Goal: Ask a question

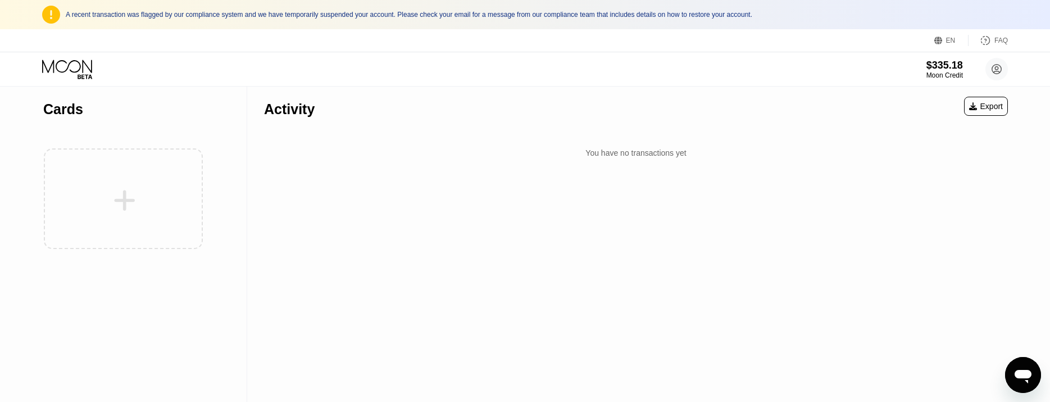
click at [1017, 366] on icon "Open messaging window" at bounding box center [1023, 375] width 20 height 20
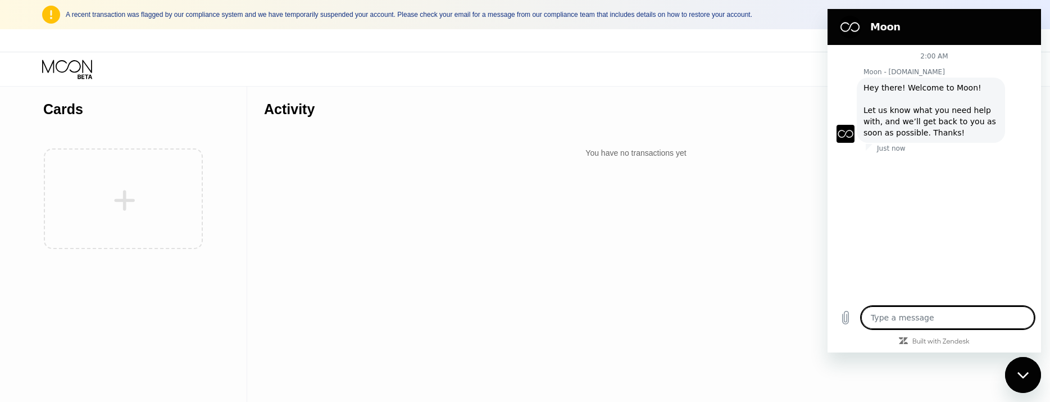
type textarea "x"
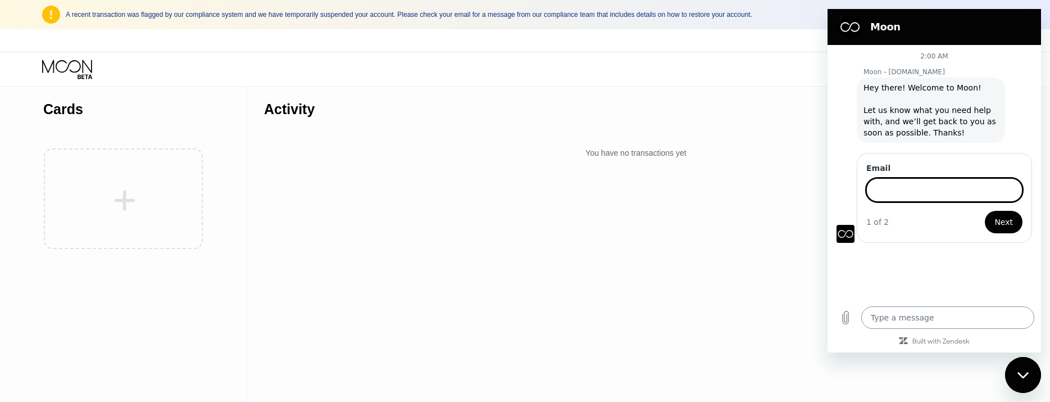
click at [926, 309] on textarea at bounding box center [948, 317] width 173 height 22
click at [910, 198] on input "Email" at bounding box center [945, 189] width 156 height 24
type input "[EMAIL_ADDRESS][DOMAIN_NAME]"
click at [999, 226] on span "Next" at bounding box center [1004, 220] width 19 height 13
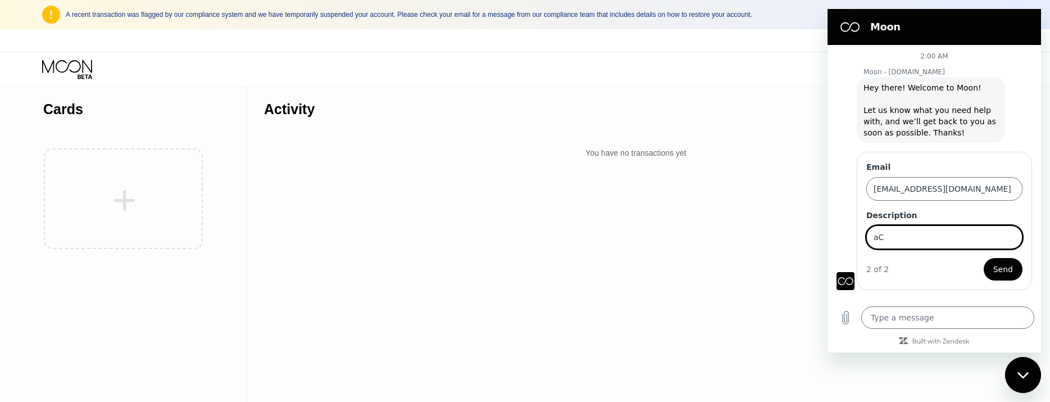
type input "a"
type input "account disabled and need my funds"
click at [994, 269] on button "Send" at bounding box center [1003, 269] width 39 height 22
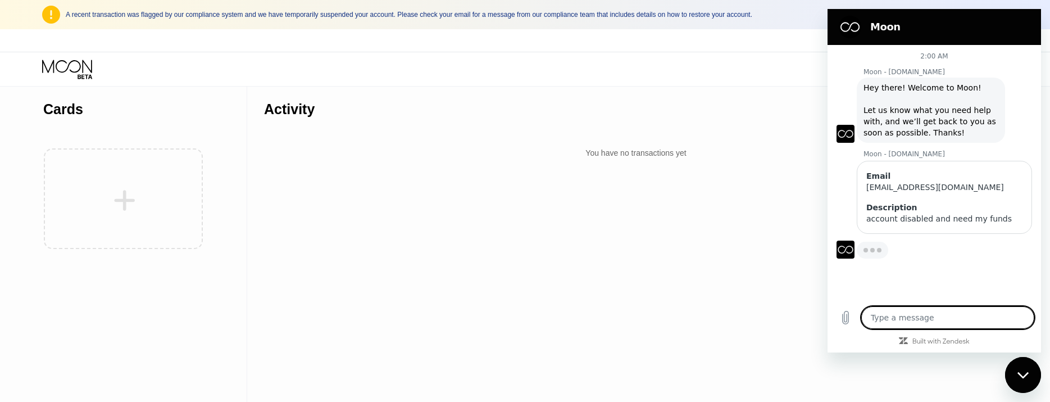
type textarea "x"
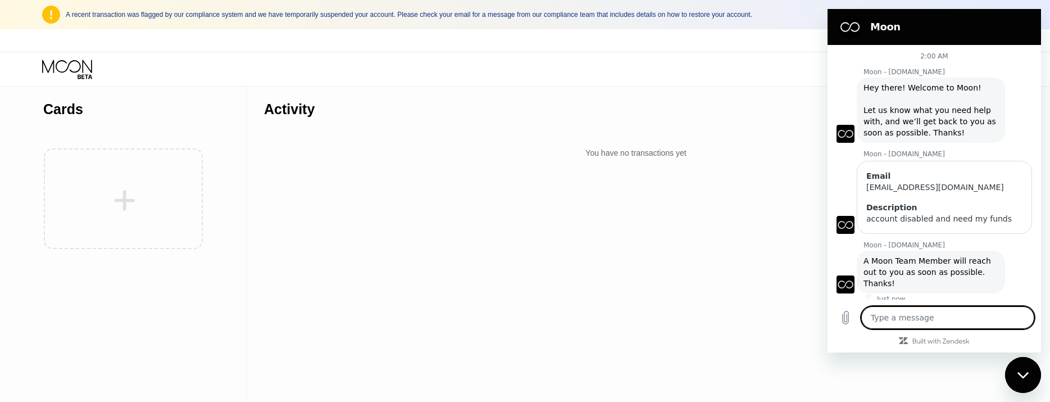
scroll to position [112, 0]
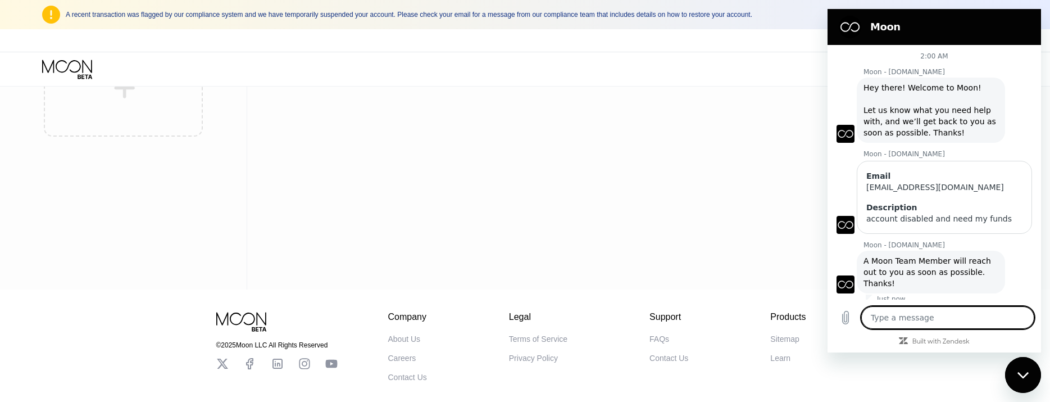
click at [937, 311] on textarea at bounding box center [948, 317] width 173 height 22
type textarea "y"
type textarea "x"
type textarea "yo"
type textarea "x"
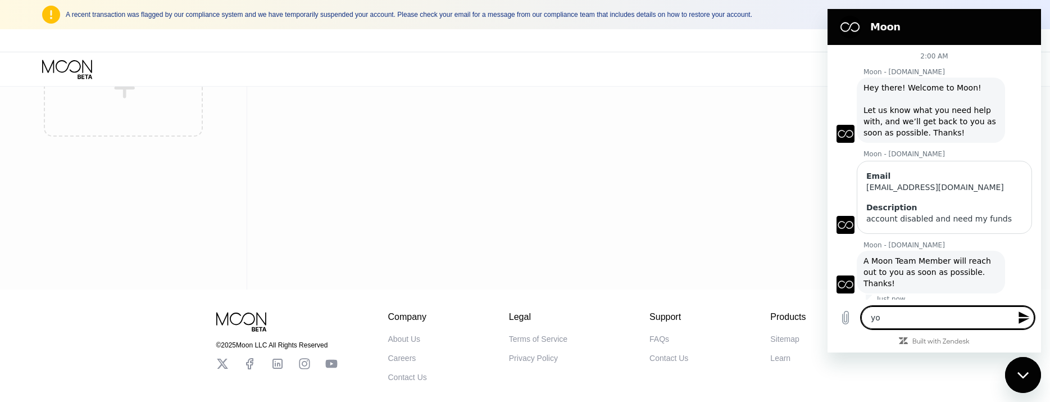
type textarea "you"
type textarea "x"
type textarea "you"
type textarea "x"
type textarea "you h"
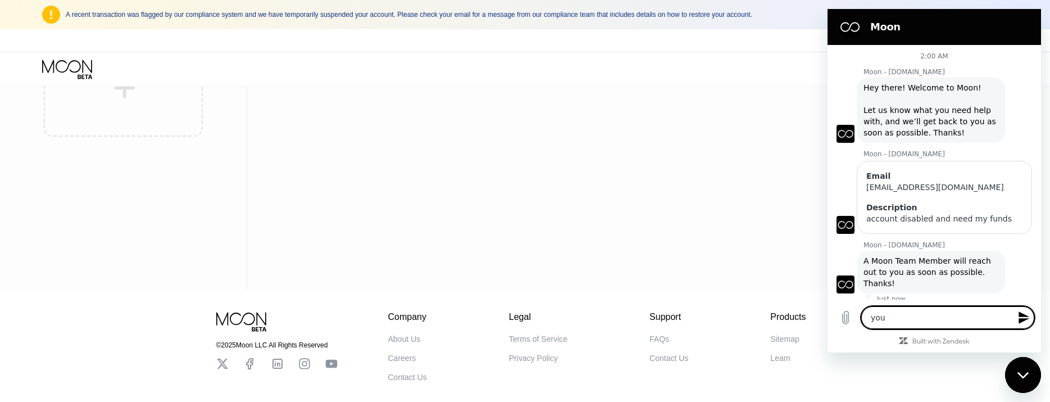
type textarea "x"
type textarea "you ha"
type textarea "x"
type textarea "you hav"
type textarea "x"
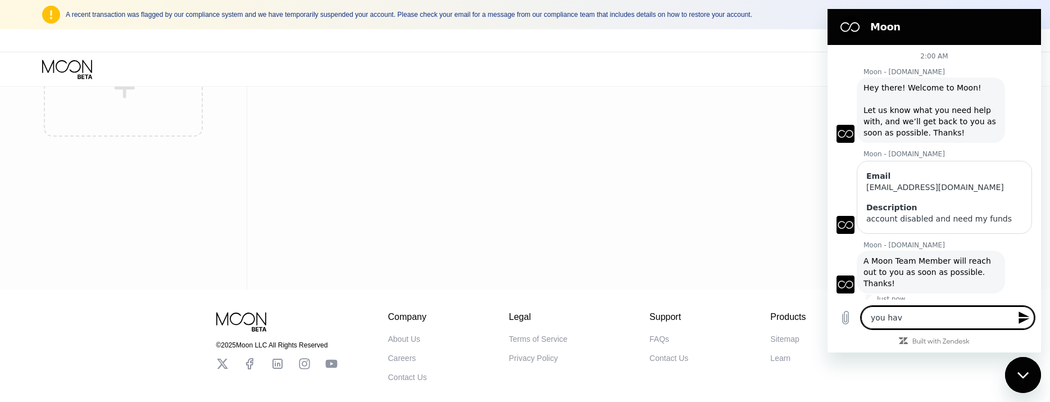
type textarea "you have"
type textarea "x"
type textarea "you have"
type textarea "x"
type textarea "you have t"
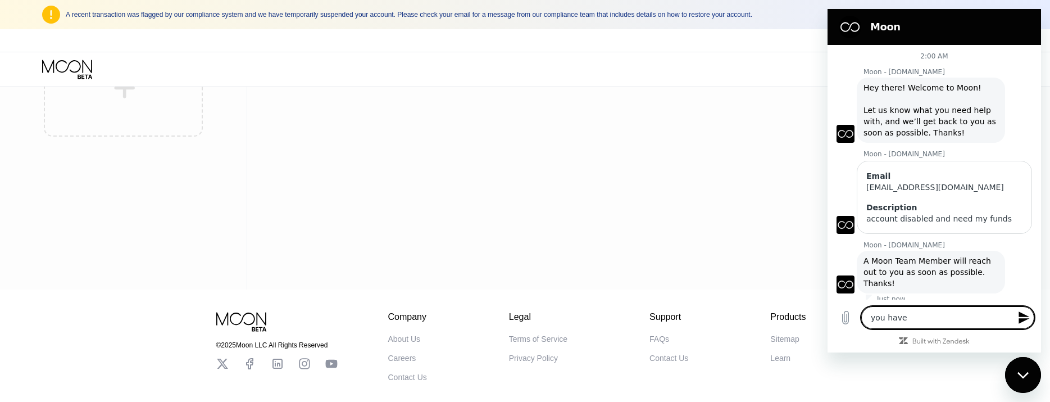
type textarea "x"
type textarea "you have to"
type textarea "x"
type textarea "you have tol"
type textarea "x"
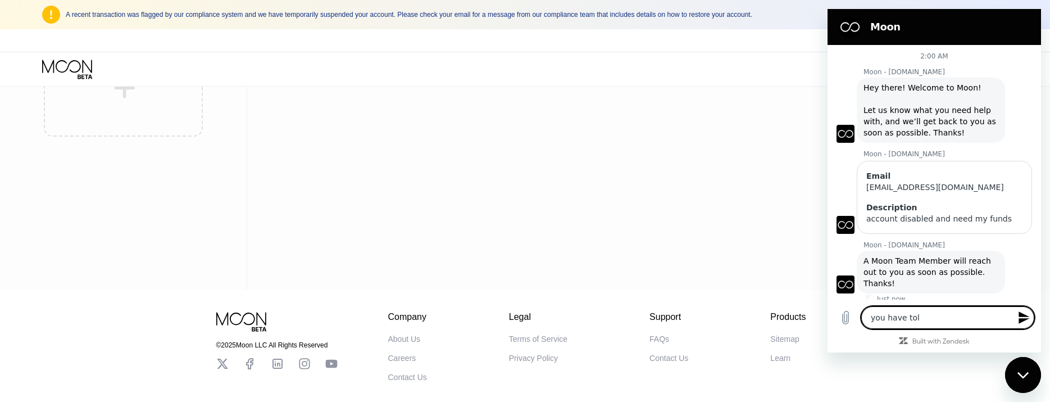
type textarea "you have told"
type textarea "x"
type textarea "you have told"
type textarea "x"
type textarea "you have told m"
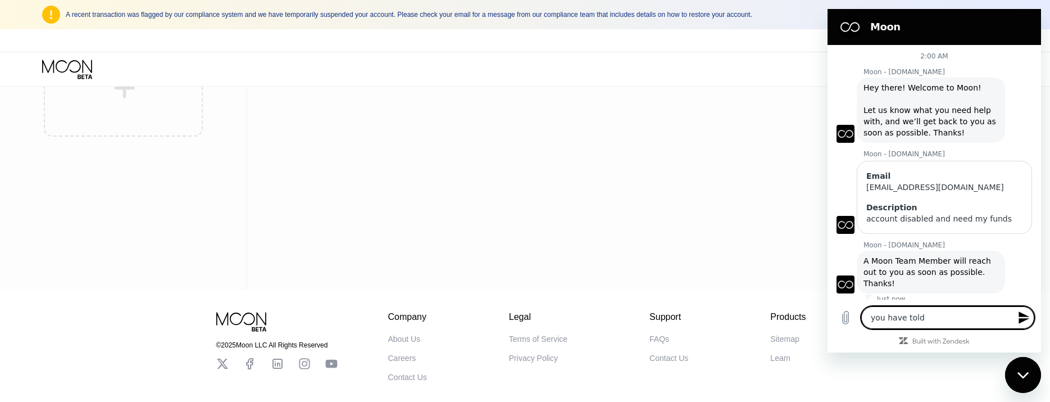
type textarea "x"
type textarea "you have told me"
type textarea "x"
type textarea "you have told me"
type textarea "x"
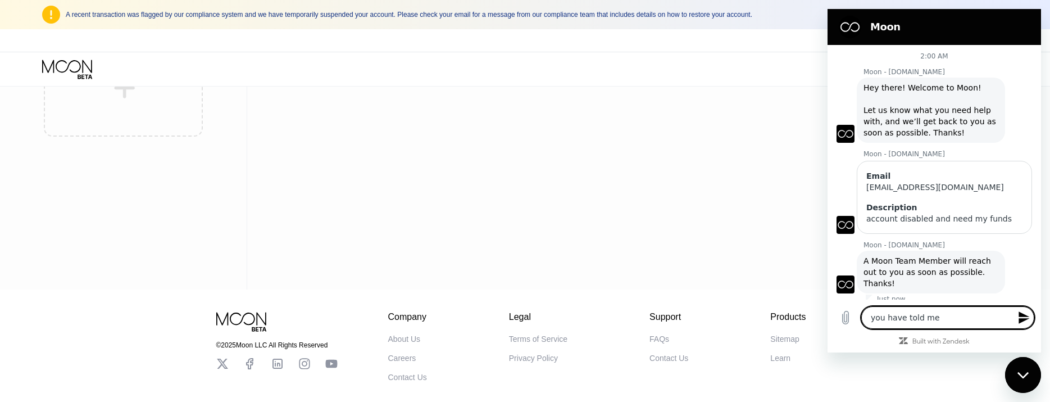
type textarea "you have told me t"
type textarea "x"
type textarea "you have told me th"
type textarea "x"
type textarea "you have told me thi"
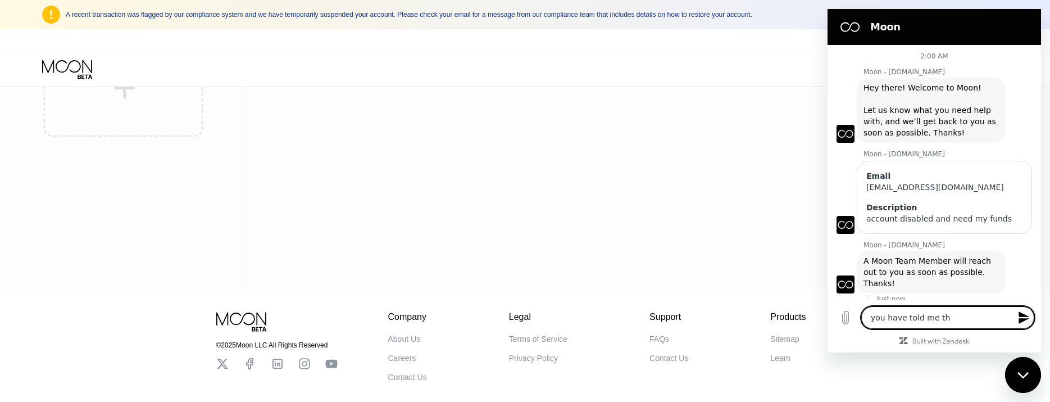
type textarea "x"
type textarea "you have told me this"
type textarea "x"
type textarea "you have told me this"
type textarea "x"
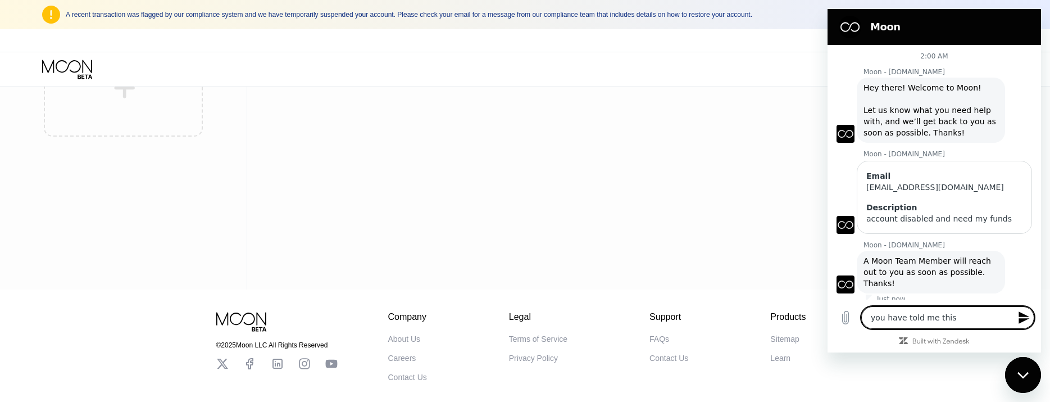
type textarea "you have told me this 6"
type textarea "x"
type textarea "you have told me this 6"
type textarea "x"
type textarea "you have told me this 6 t"
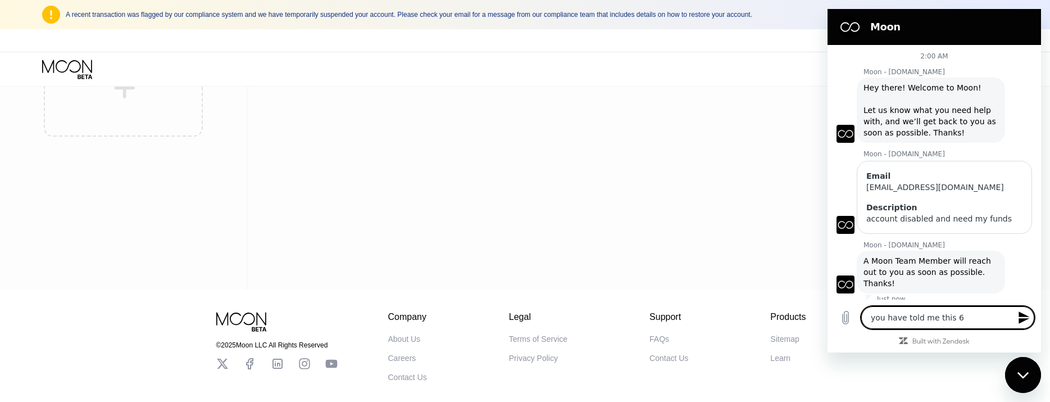
type textarea "x"
type textarea "you have told me this 6 ti"
type textarea "x"
type textarea "you have told me this 6 [PERSON_NAME]"
type textarea "x"
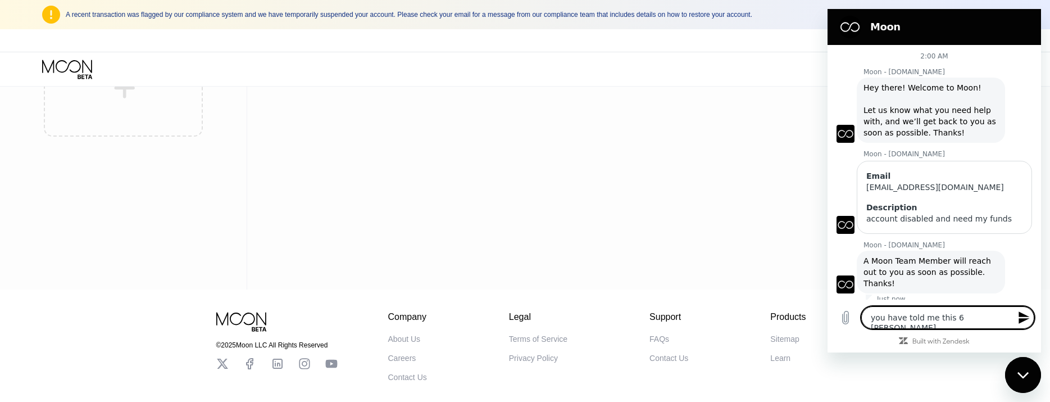
type textarea "you have told me this 6 time"
type textarea "x"
type textarea "you have told me this 6 times"
type textarea "x"
type textarea "you have told me this 6 times"
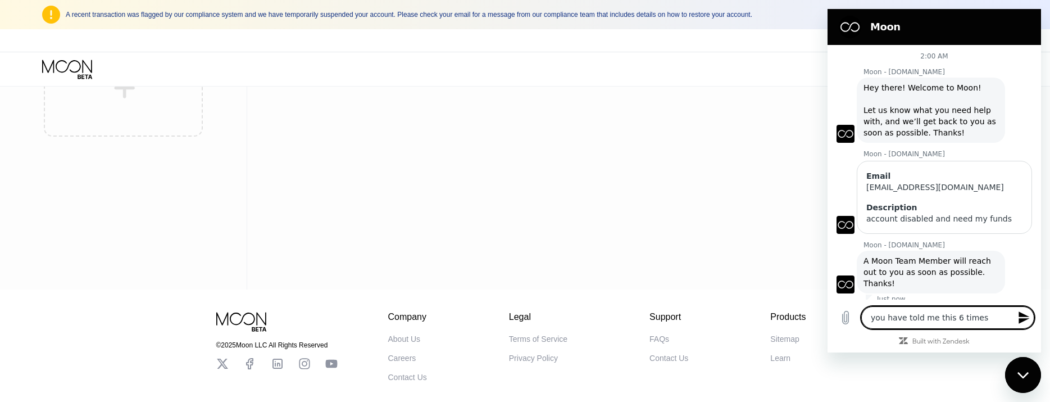
type textarea "x"
type textarea "you have told me this 6 times a"
type textarea "x"
type textarea "you have told me this 6 times an"
type textarea "x"
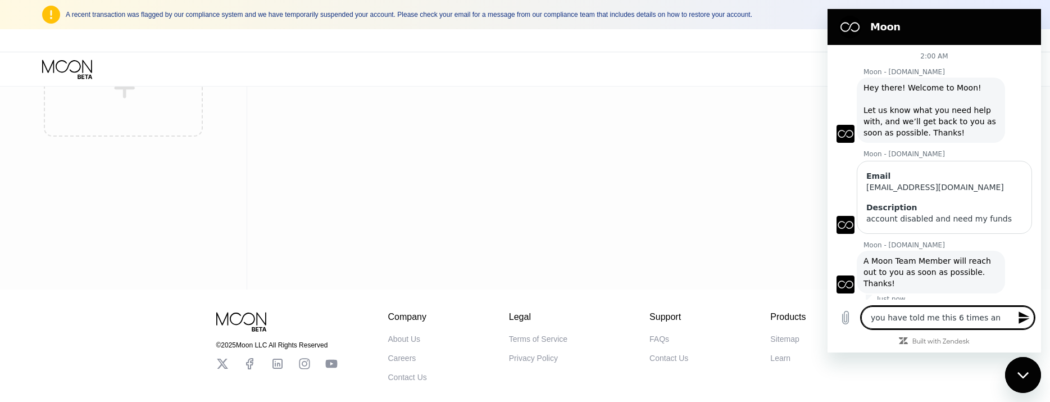
type textarea "you have told me this 6 times and"
type textarea "x"
type textarea "you have told me this 6 times and"
type textarea "x"
type textarea "you have told me this 6 times and n"
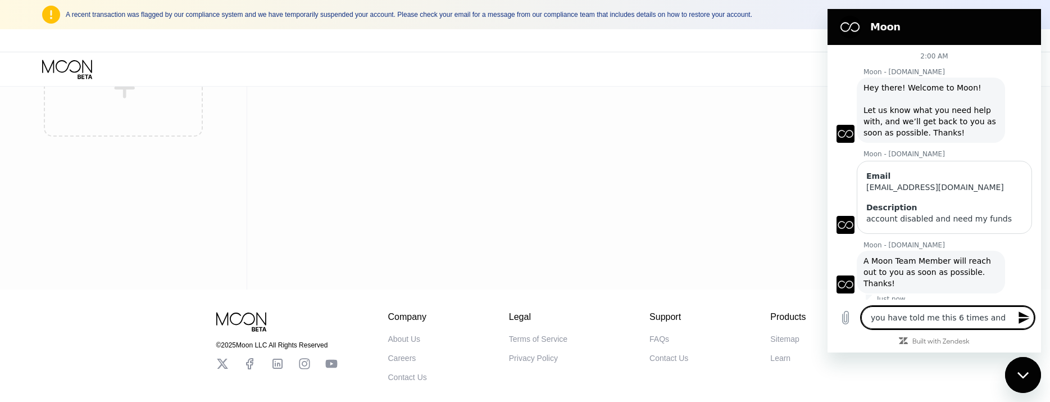
type textarea "x"
type textarea "you have told me this 6 times and ne"
type textarea "x"
type textarea "you have told me this 6 times and nev"
type textarea "x"
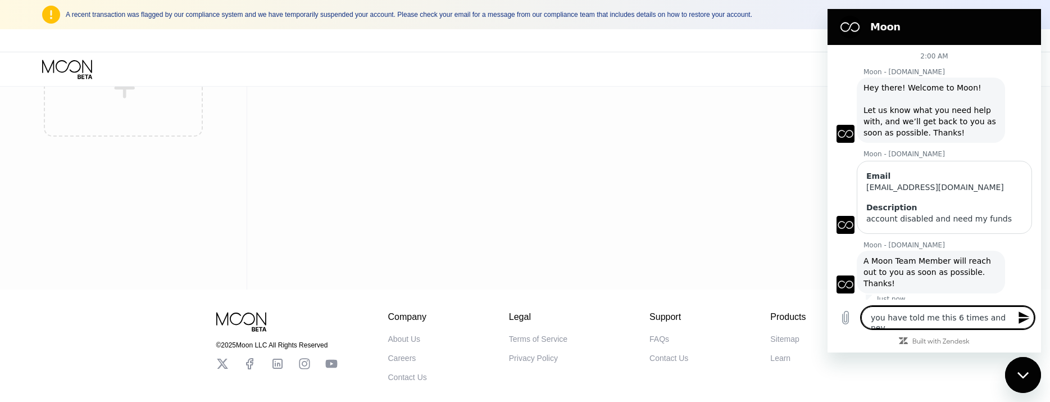
type textarea "you have told me this 6 times and neve"
type textarea "x"
type textarea "you have told me this 6 times and never"
type textarea "x"
type textarea "you have told me this 6 times and never"
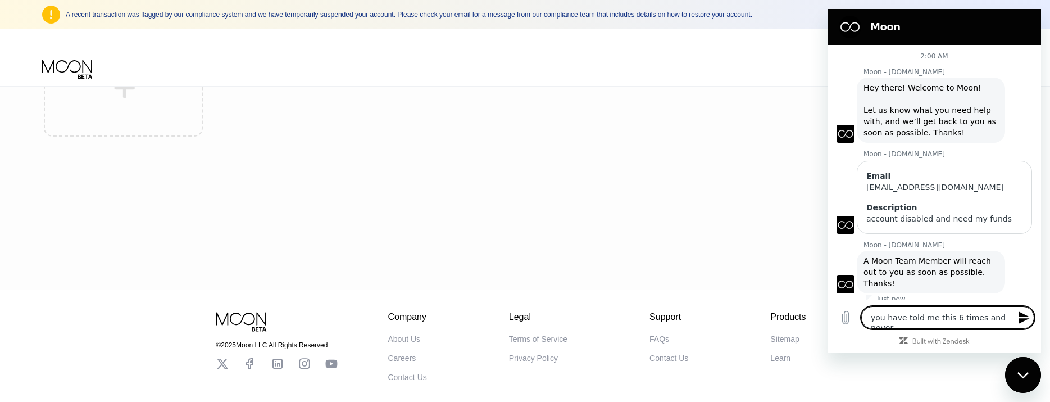
type textarea "x"
type textarea "you have told me this 6 times and never r"
type textarea "x"
type textarea "you have told me this 6 times and never re"
type textarea "x"
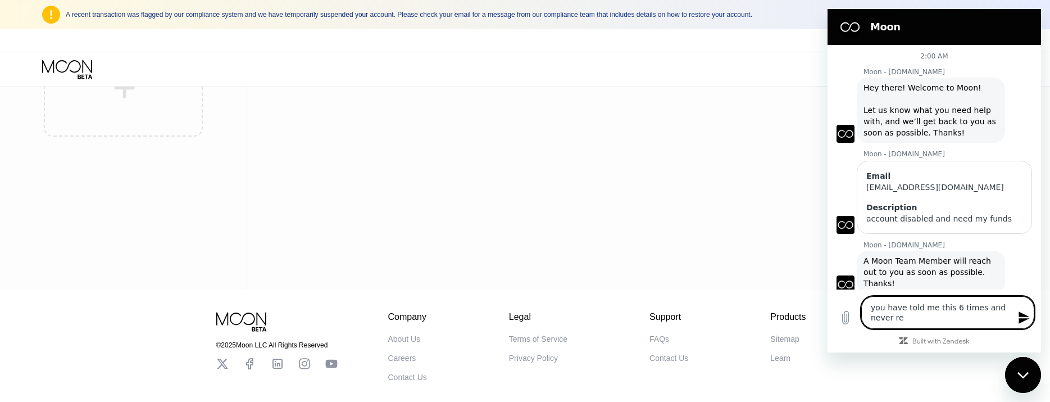
type textarea "you have told me this 6 times and never rec"
type textarea "x"
type textarea "you have told me this 6 times and never reci"
type textarea "x"
type textarea "you have told me this 6 times and never [PERSON_NAME]"
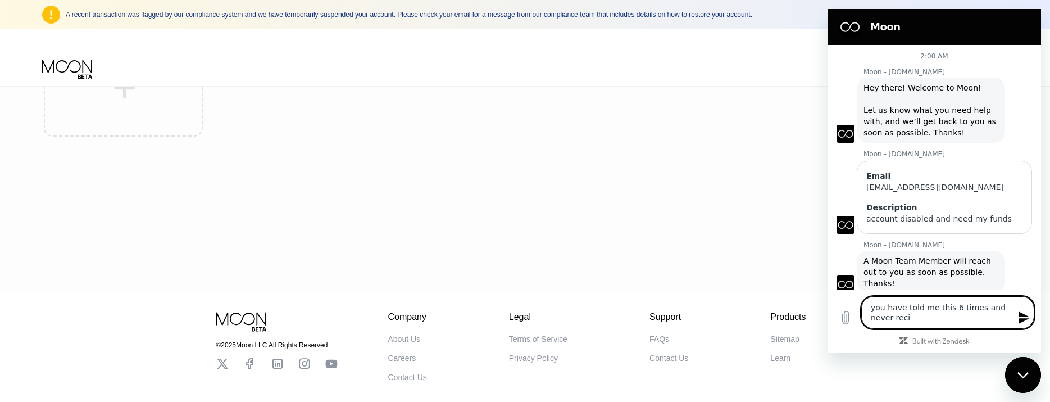
type textarea "x"
type textarea "you have told me this 6 times and never reciev"
type textarea "x"
type textarea "you have told me this 6 times and never [PERSON_NAME]"
type textarea "x"
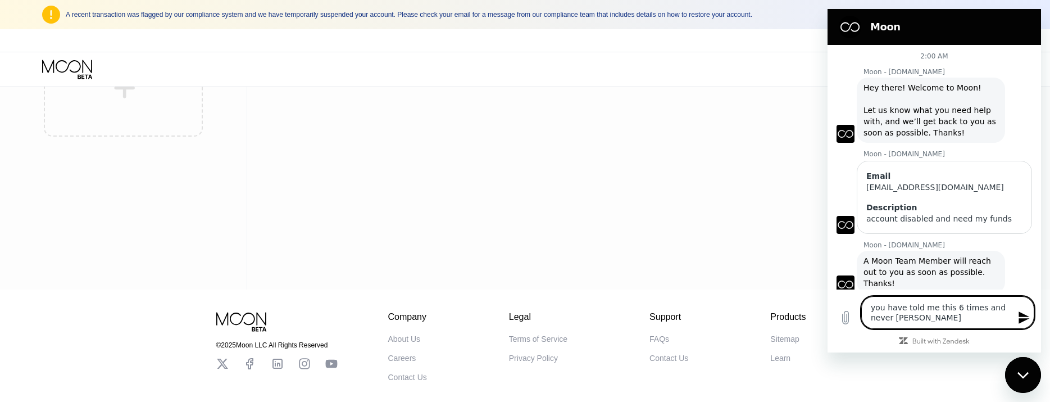
type textarea "you have told me this 6 times and never reci"
type textarea "x"
type textarea "you have told me this 6 times and never rec"
type textarea "x"
type textarea "you have told me this 6 times and never rece"
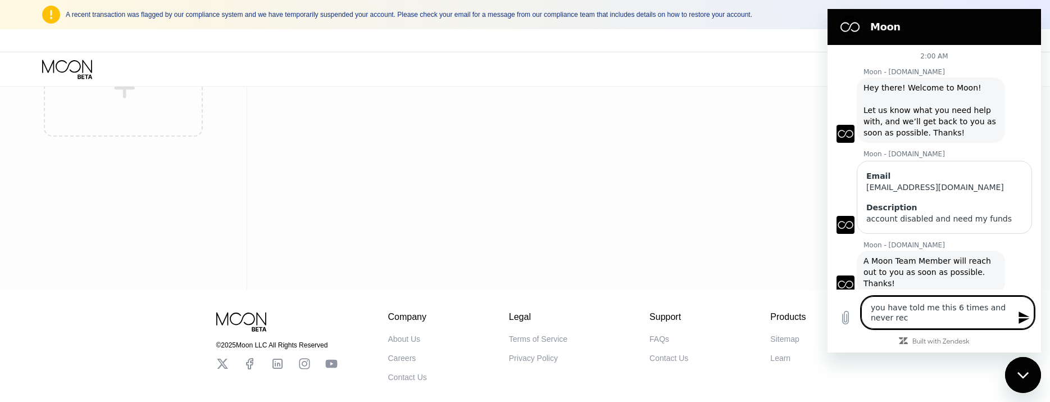
type textarea "x"
type textarea "you have told me this 6 times and never recei"
type textarea "x"
type textarea "you have told me this 6 times and never receiv"
type textarea "x"
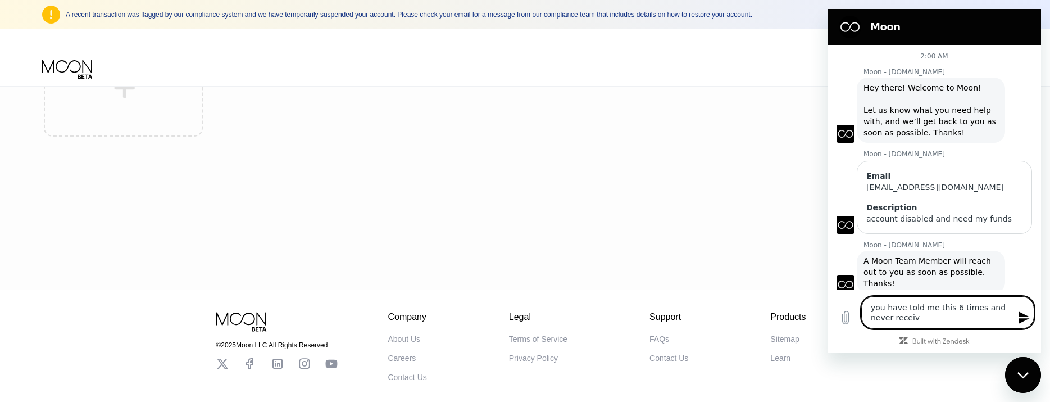
type textarea "you have told me this 6 times and never receive"
type textarea "x"
type textarea "you have told me this 6 times and never received"
type textarea "x"
type textarea "you have told me this 6 times and never received"
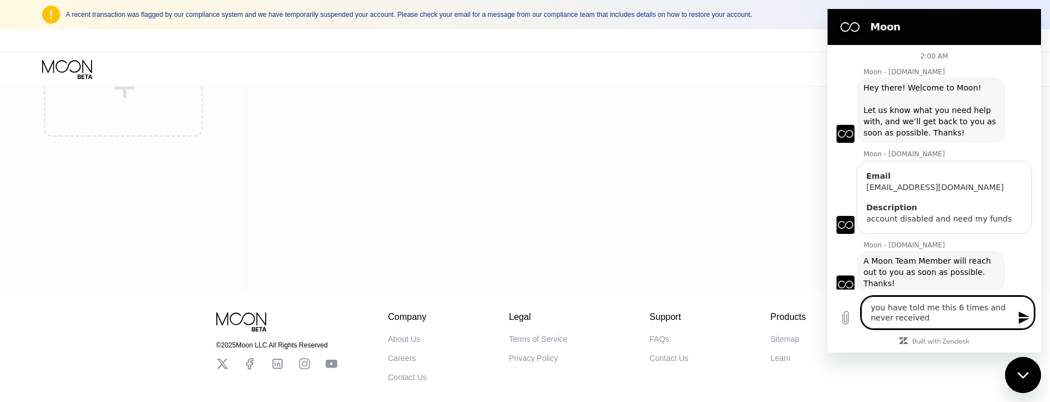
type textarea "x"
type textarea "you have told me this 6 times and never received a"
type textarea "x"
type textarea "you have told me this 6 times and never received an"
type textarea "x"
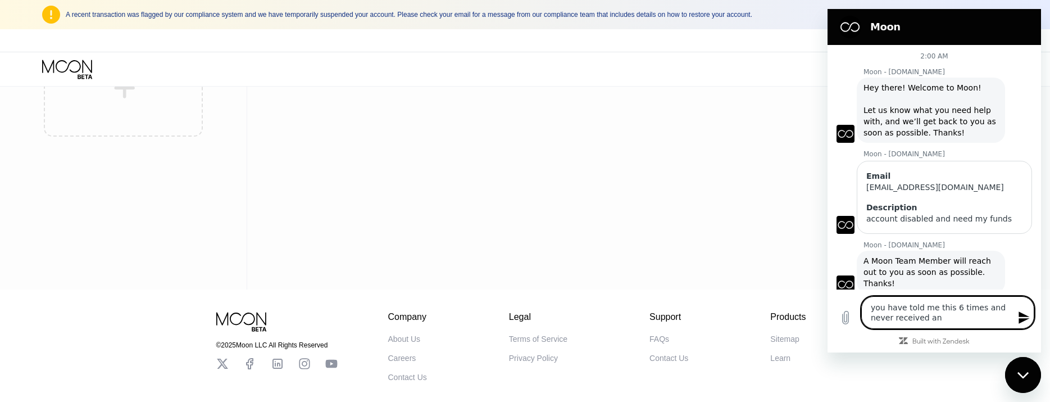
type textarea "you have told me this 6 times and never received any"
type textarea "x"
type textarea "you have told me this 6 times and never received any"
type textarea "x"
type textarea "you have told me this 6 times and never received any r"
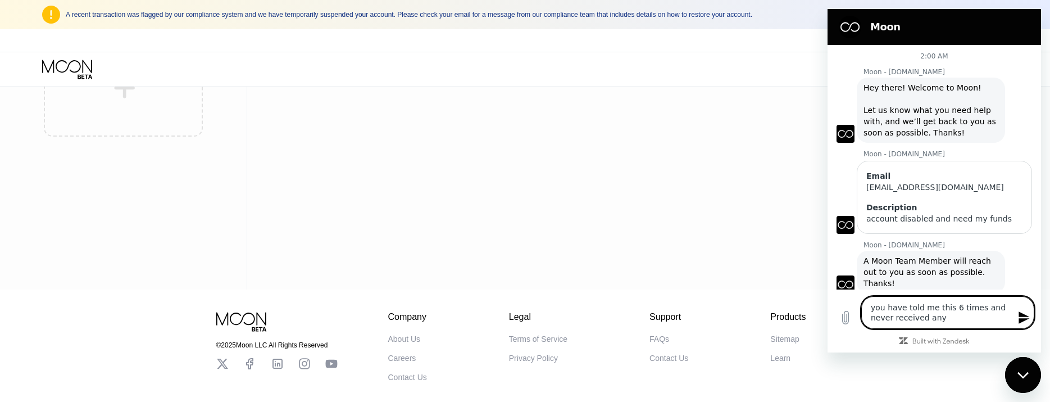
type textarea "x"
type textarea "you have told me this 6 times and never received any re"
type textarea "x"
type textarea "you have told me this 6 times and never received any res"
type textarea "x"
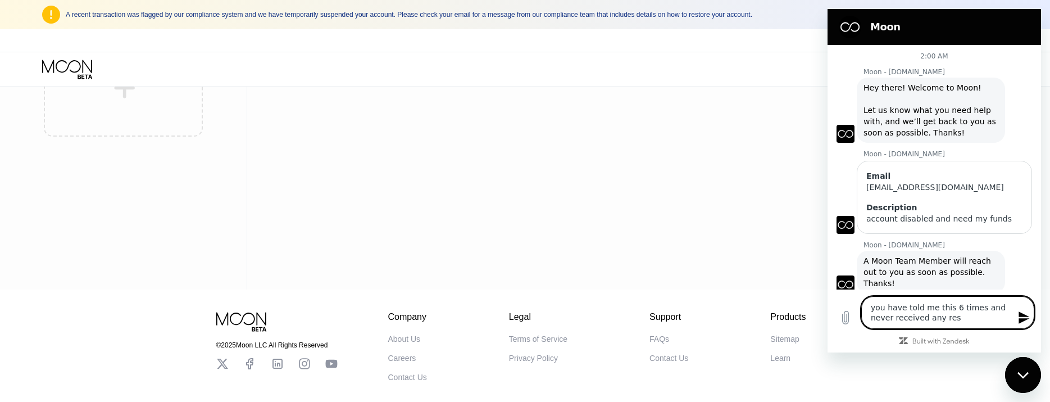
type textarea "you have told me this 6 times and never received any resp"
type textarea "x"
type textarea "you have told me this 6 times and never received any respo"
type textarea "x"
type textarea "you have told me this 6 times and never received any respon"
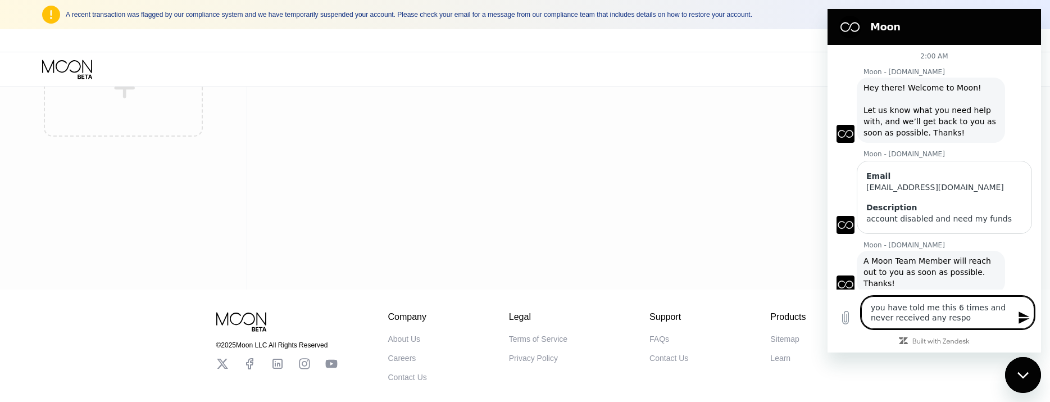
type textarea "x"
type textarea "you have told me this 6 times and never received any respons"
type textarea "x"
type textarea "you have told me this 6 times and never received any response"
type textarea "x"
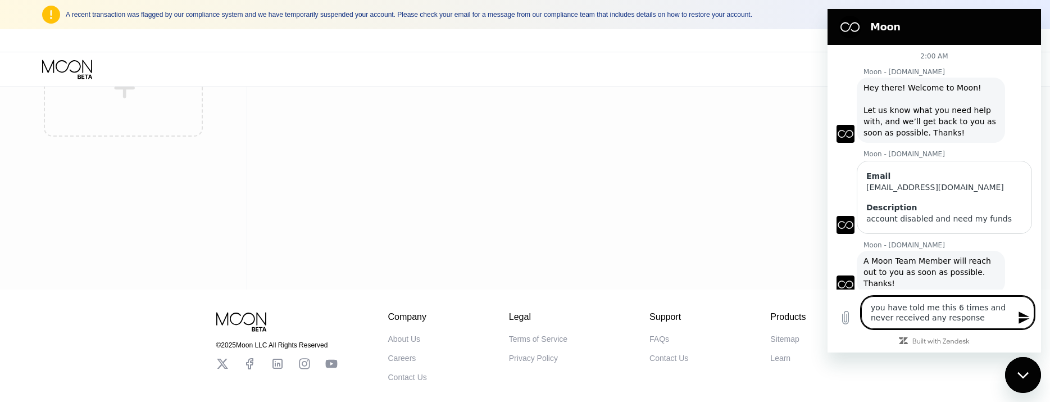
type textarea "you have told me this 6 times and never received any response"
type textarea "x"
type textarea "you have told me this 6 times and never received any response f"
type textarea "x"
type textarea "you have told me this 6 times and never received any response fr"
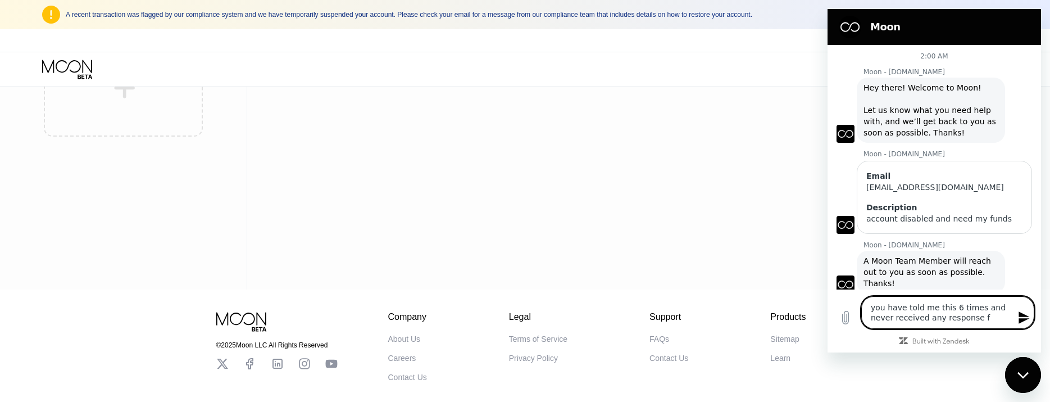
type textarea "x"
type textarea "you have told me this 6 times and never received any response fro"
type textarea "x"
type textarea "you have told me this 6 times and never received any response from"
type textarea "x"
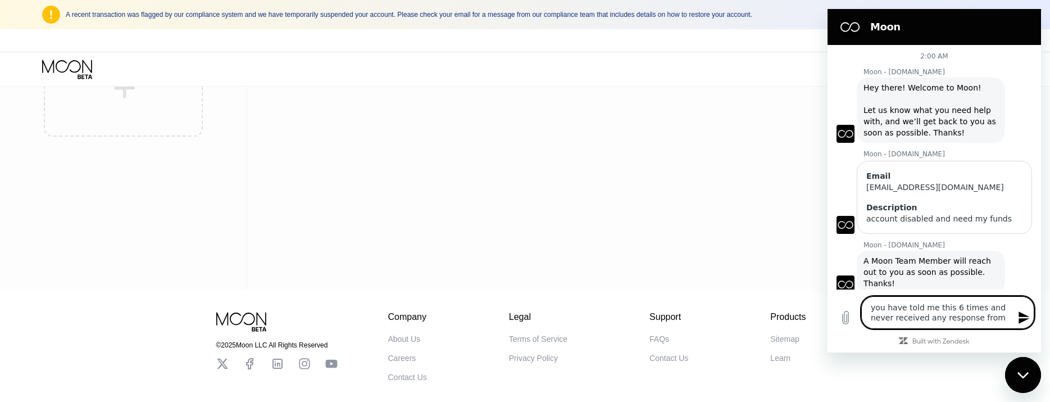
type textarea "you have told me this 6 times and never received any response from"
type textarea "x"
type textarea "you have told me this 6 times and never received any response from y"
type textarea "x"
type textarea "you have told me this 6 times and never received any response from yo"
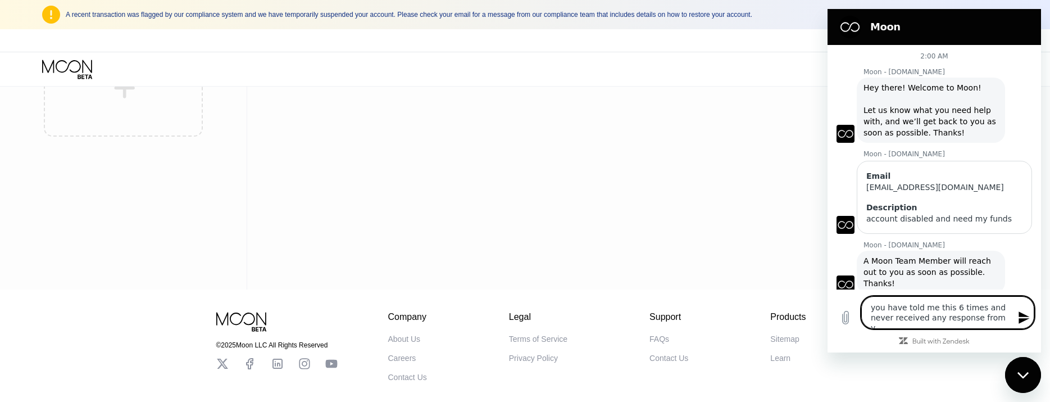
type textarea "x"
type textarea "you have told me this 6 times and never received any response from you"
type textarea "x"
type textarea "you have told me this 6 times and never received any response from you"
click at [1020, 315] on icon "Send message" at bounding box center [1024, 317] width 11 height 12
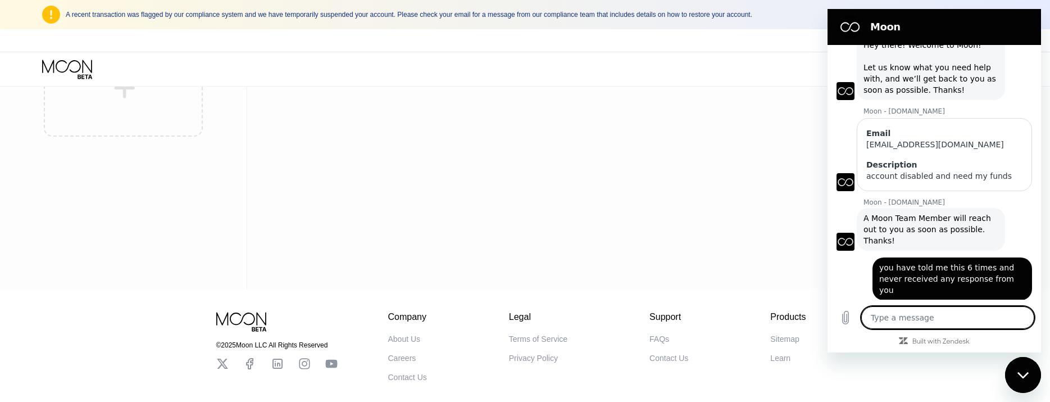
scroll to position [45, 0]
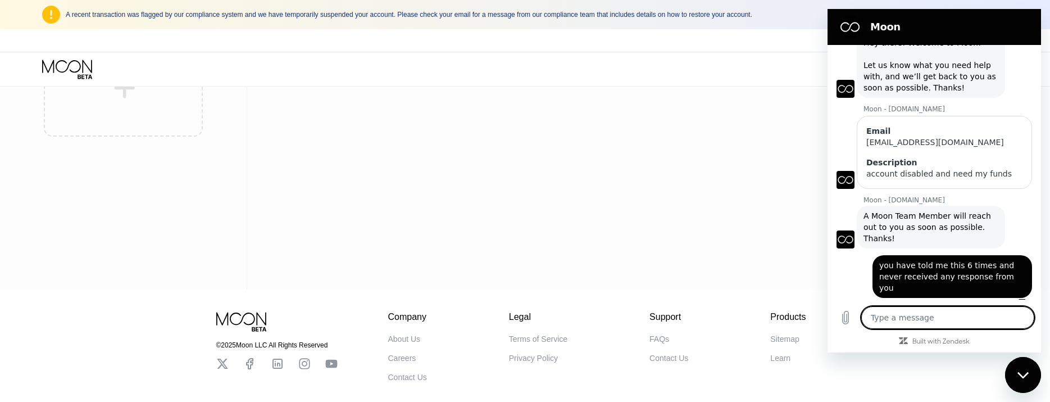
click at [912, 319] on textarea at bounding box center [948, 317] width 173 height 22
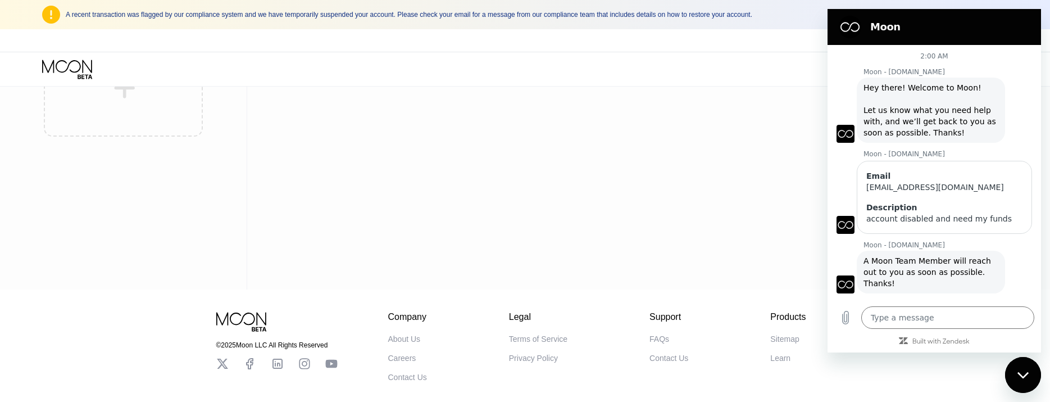
click at [570, 150] on div "Activity Export You have no transactions yet" at bounding box center [636, 131] width 778 height 315
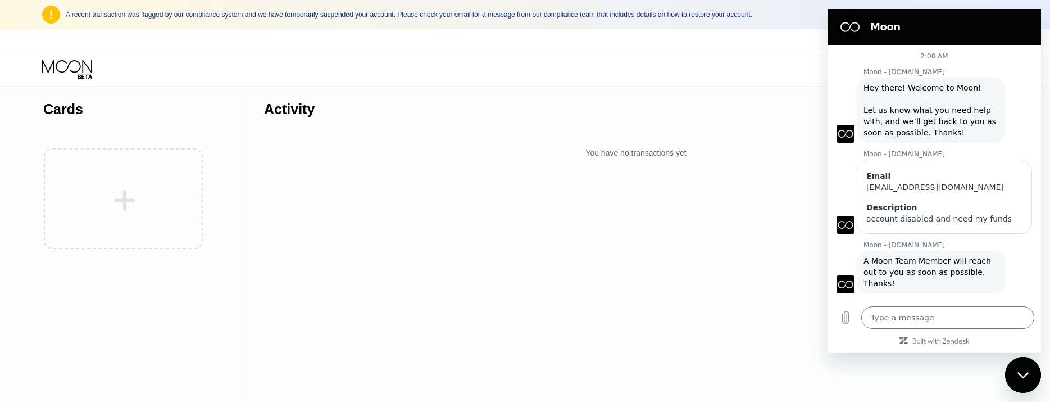
click at [1031, 375] on div "Close messaging window" at bounding box center [1024, 375] width 34 height 34
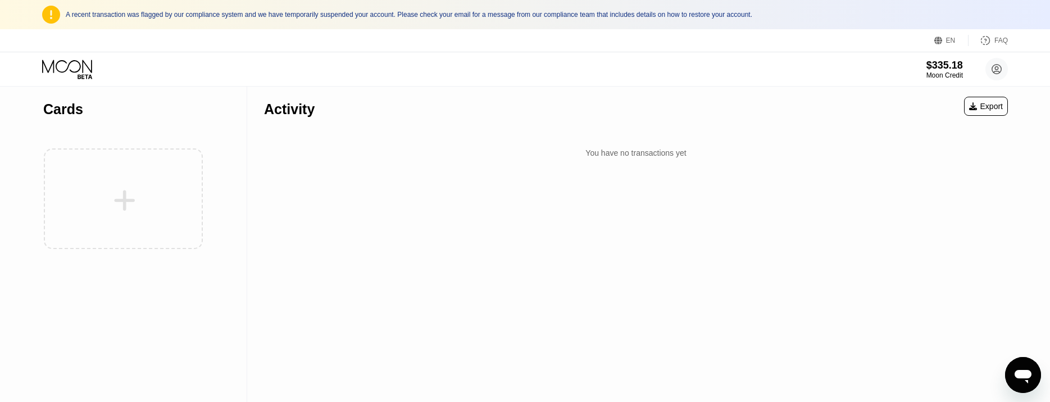
click at [1026, 373] on icon "Open messaging window" at bounding box center [1023, 376] width 17 height 13
type textarea "x"
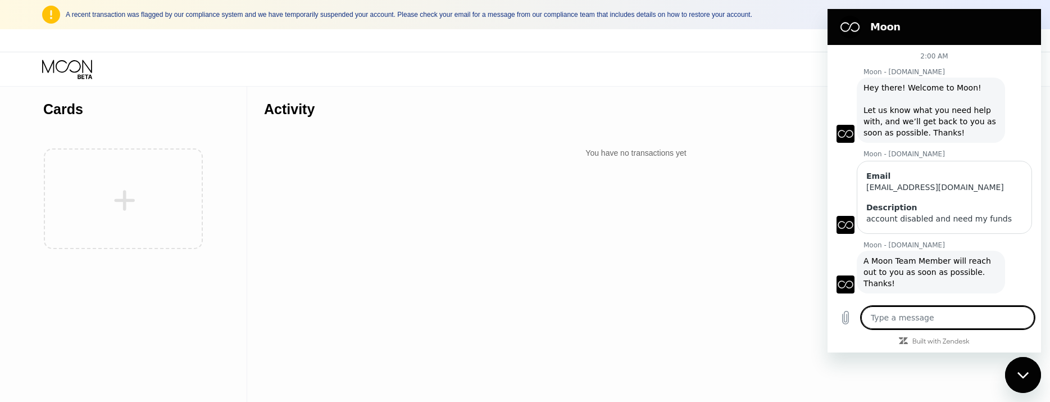
scroll to position [45, 0]
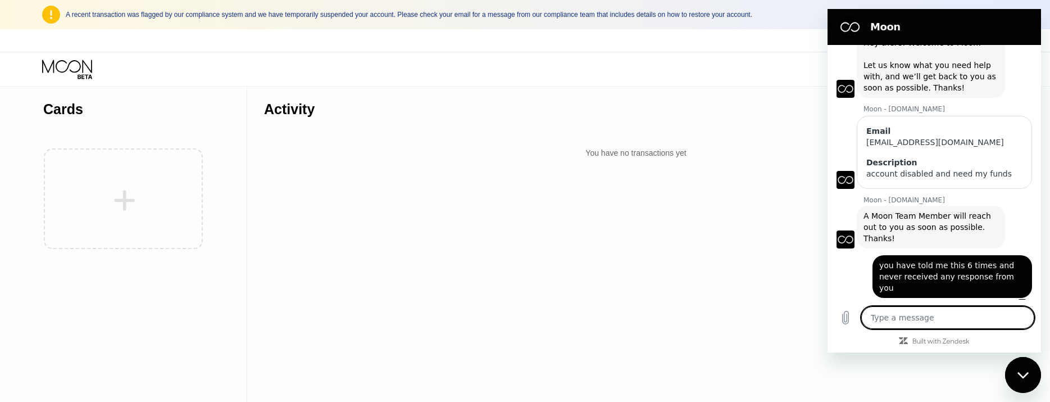
click at [923, 312] on textarea at bounding box center [948, 317] width 173 height 22
type textarea "J"
type textarea "x"
type textarea "JU"
type textarea "x"
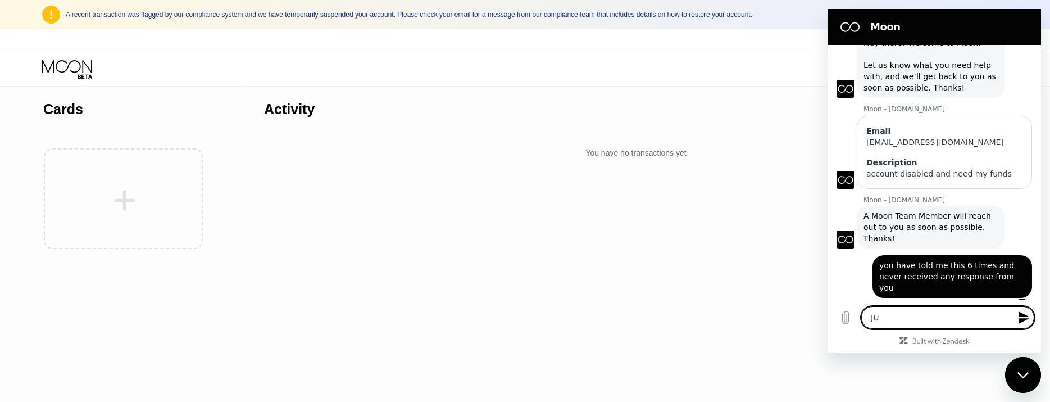
type textarea "JUS"
type textarea "x"
type textarea "JUST"
type textarea "x"
type textarea "JUST"
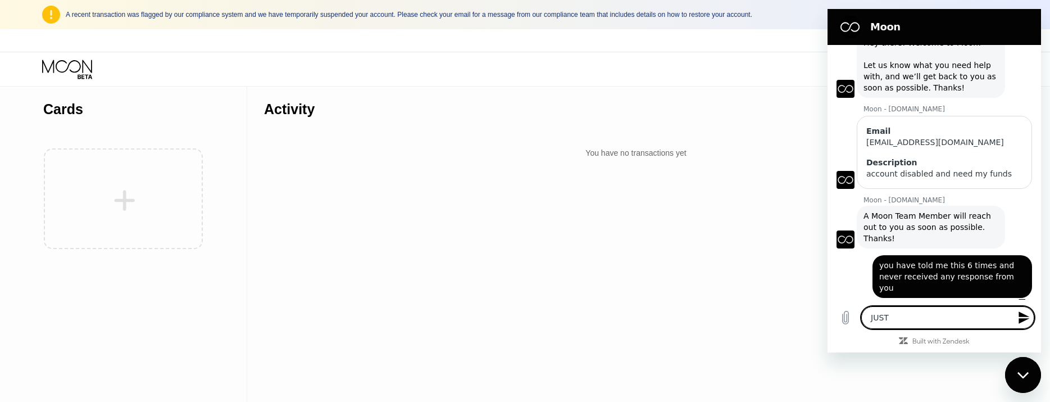
type textarea "x"
type textarea "JUST G"
type textarea "x"
type textarea "JUST GI"
type textarea "x"
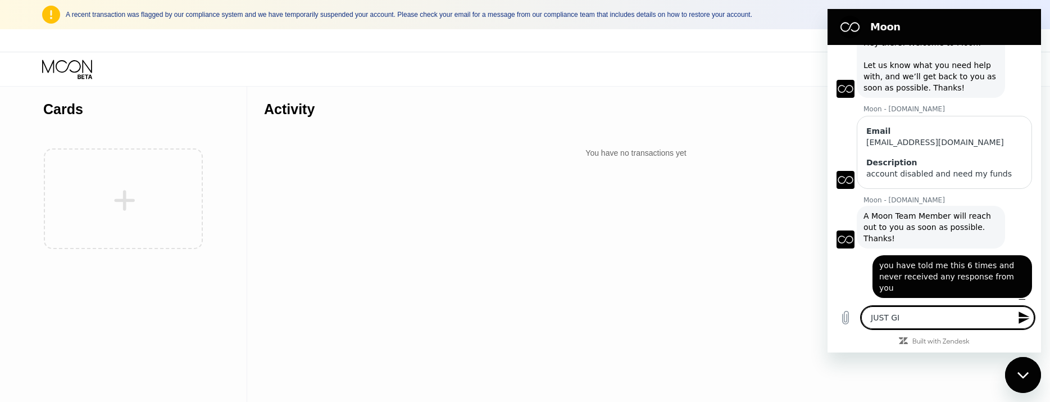
type textarea "JUST GIV"
type textarea "x"
type textarea "JUST GIVE"
type textarea "x"
type textarea "JUST GIVE"
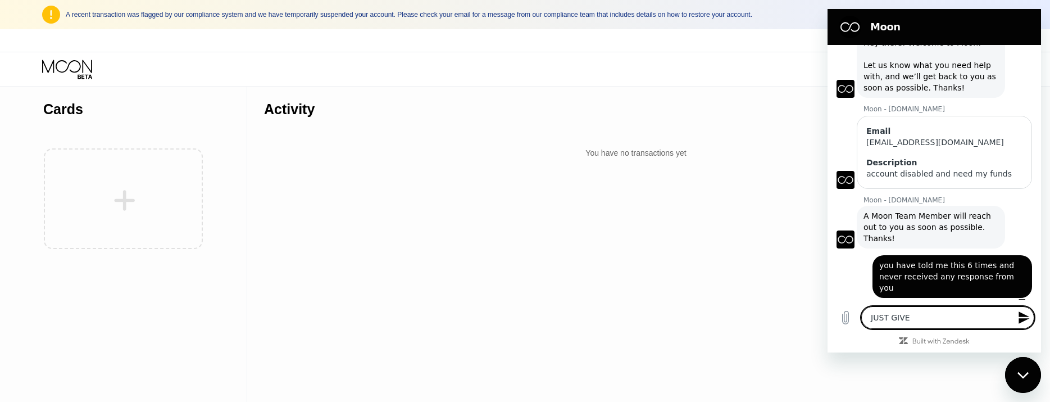
type textarea "x"
type textarea "JUST GIVE M"
type textarea "x"
type textarea "JUST GIVE ME"
type textarea "x"
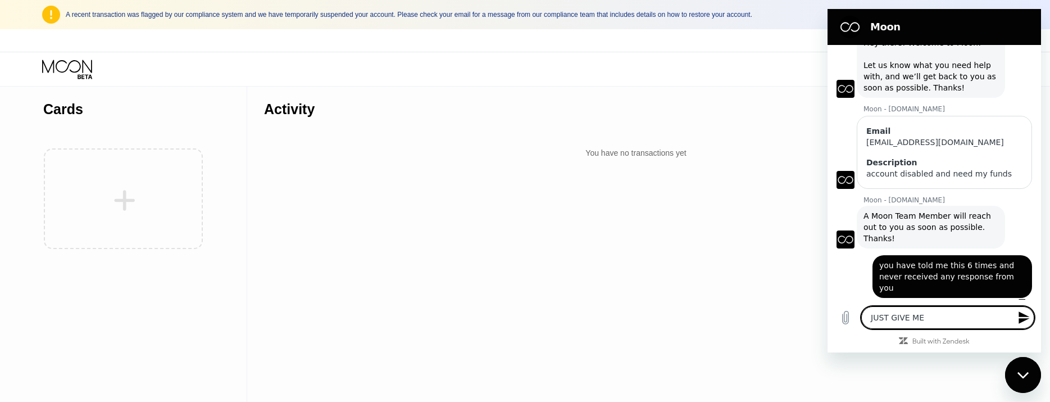
type textarea "JUST GIVE ME"
type textarea "x"
type textarea "JUST GIVE ME B"
type textarea "x"
type textarea "JUST GIVE ME BA"
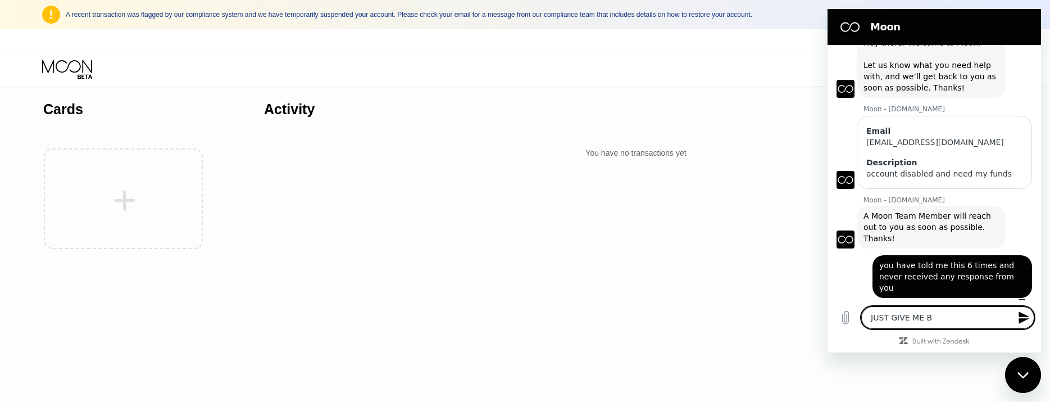
type textarea "x"
type textarea "JUST GIVE ME BAC"
type textarea "x"
type textarea "JUST GIVE ME BACK"
type textarea "x"
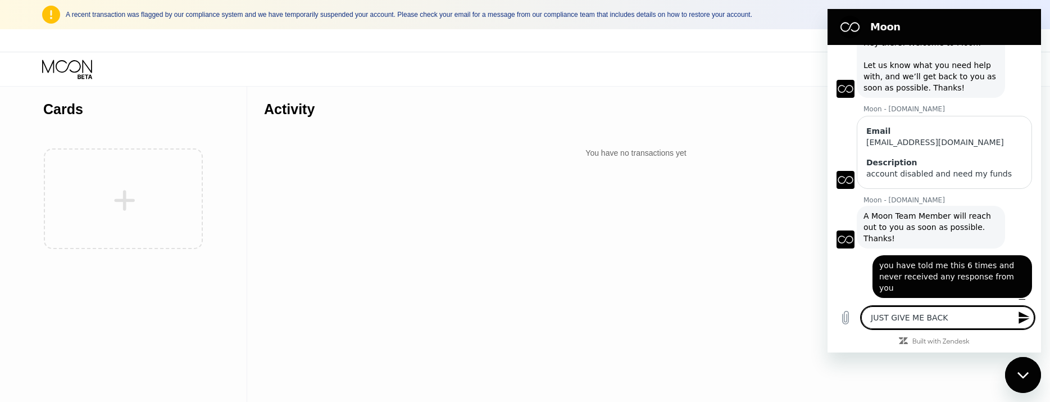
type textarea "JUST GIVE ME BACK"
type textarea "x"
type textarea "JUST GIVE ME BACK M"
type textarea "x"
type textarea "JUST GIVE ME BACK MY"
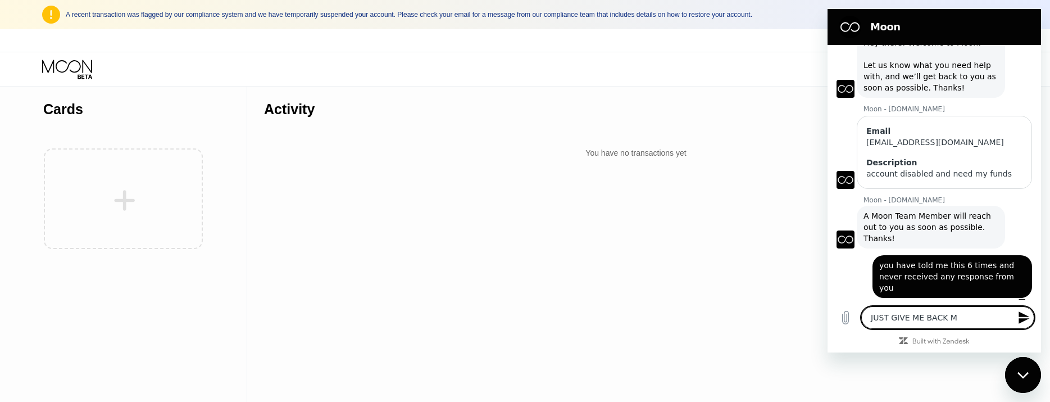
type textarea "x"
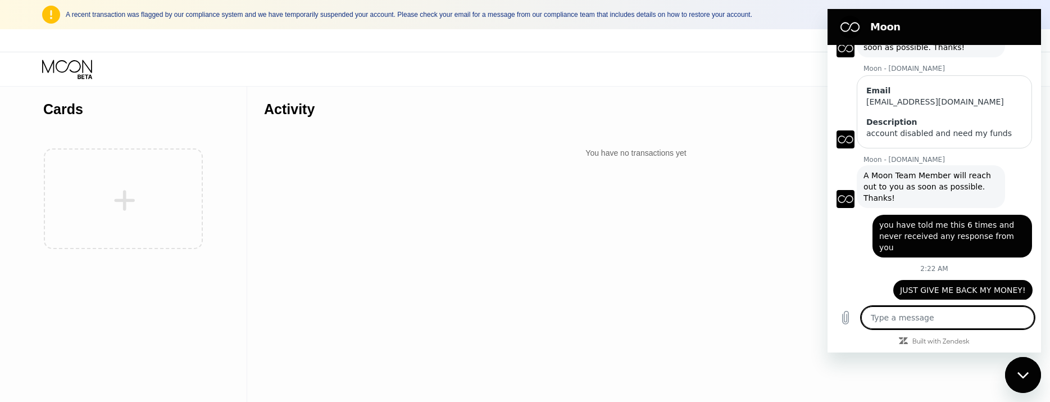
scroll to position [88, 0]
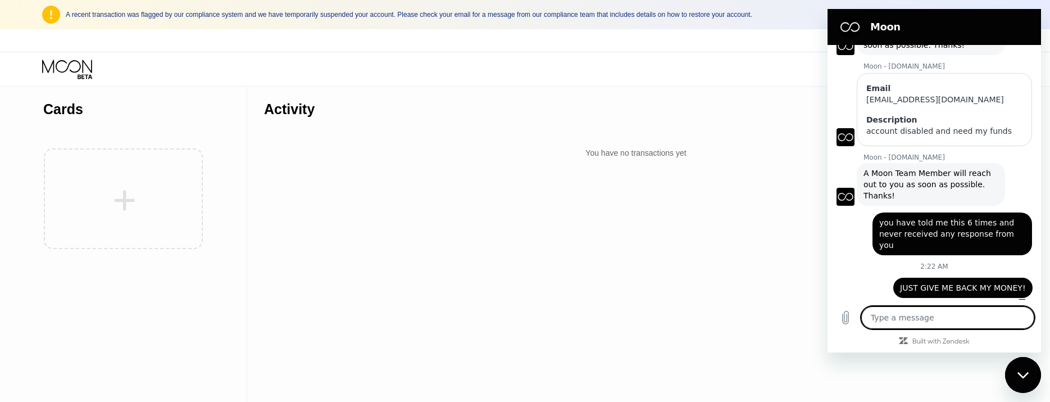
click at [969, 318] on textarea at bounding box center [948, 317] width 173 height 22
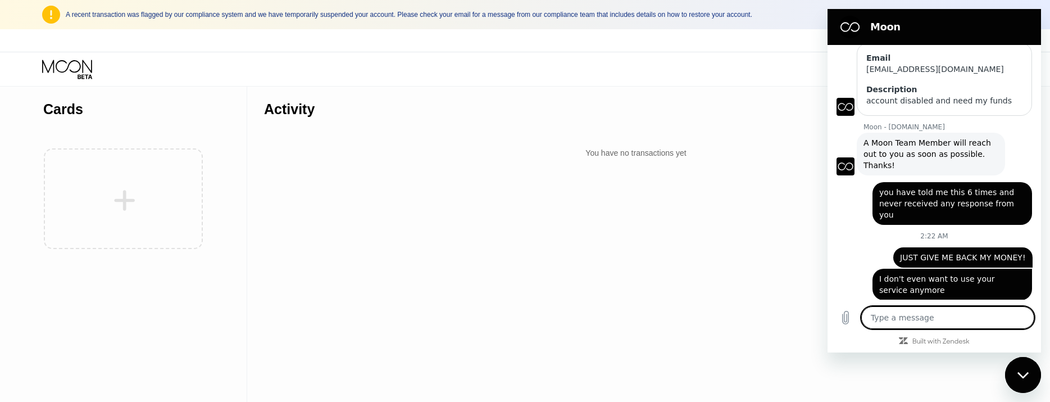
scroll to position [120, 0]
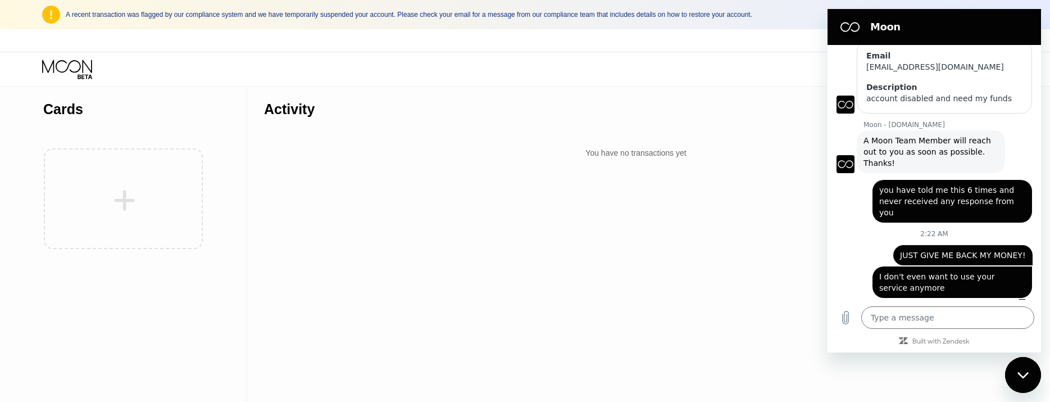
click at [493, 237] on div "Activity Export You have no transactions yet" at bounding box center [636, 244] width 778 height 315
drag, startPoint x: 1035, startPoint y: 350, endPoint x: 852, endPoint y: 22, distance: 375.1
click at [1035, 350] on div "2:00 AM Moon - [DOMAIN_NAME] Moon - [DOMAIN_NAME] says: Hey there! Welcome to M…" at bounding box center [935, 198] width 214 height 307
click at [1029, 374] on icon "Close messaging window" at bounding box center [1024, 375] width 12 height 7
